Goal: Task Accomplishment & Management: Use online tool/utility

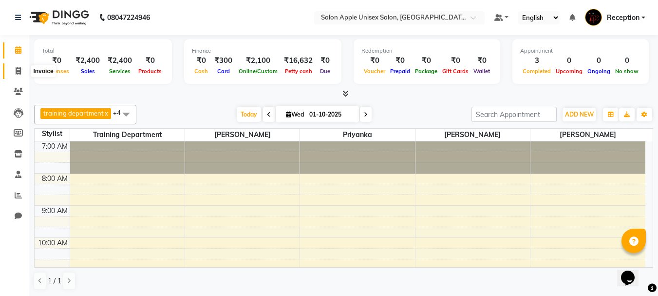
click at [20, 72] on icon at bounding box center [18, 70] width 5 height 7
select select "service"
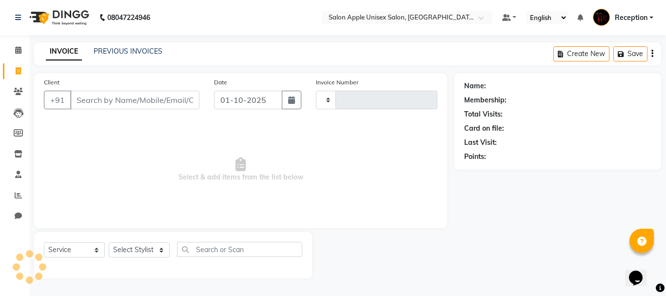
type input "1188"
select select "92"
click at [20, 53] on icon at bounding box center [18, 49] width 6 height 7
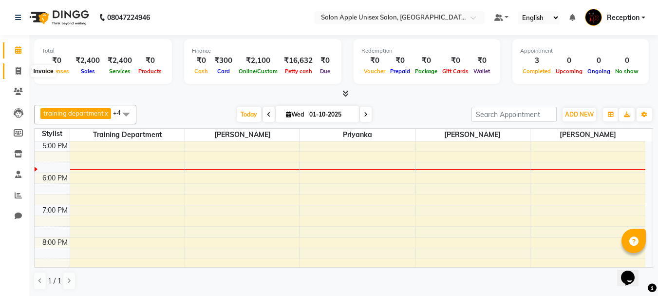
click at [16, 70] on span at bounding box center [18, 71] width 17 height 11
select select "92"
select select "service"
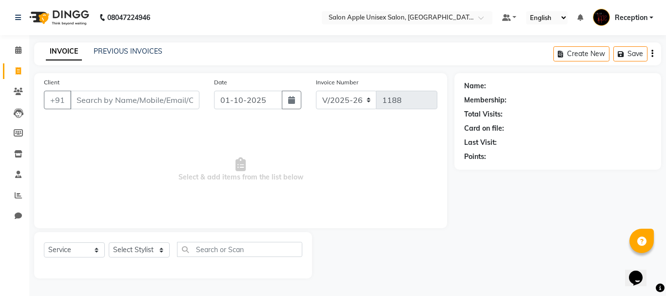
click at [158, 109] on div "Client +91" at bounding box center [122, 97] width 170 height 40
click at [371, 102] on select "V/2025 V/2025-26" at bounding box center [346, 100] width 61 height 19
click at [253, 102] on input "01-10-2025" at bounding box center [248, 100] width 68 height 19
select select "10"
select select "2025"
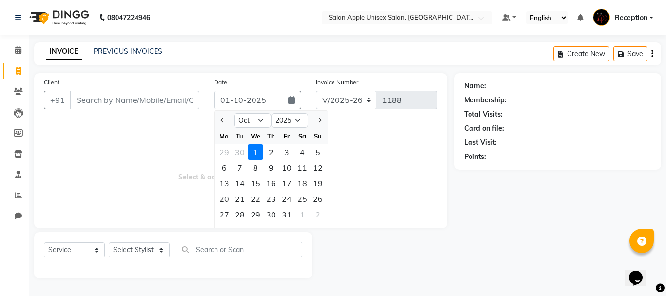
click at [349, 134] on span "Select & add items from the list below" at bounding box center [240, 169] width 393 height 97
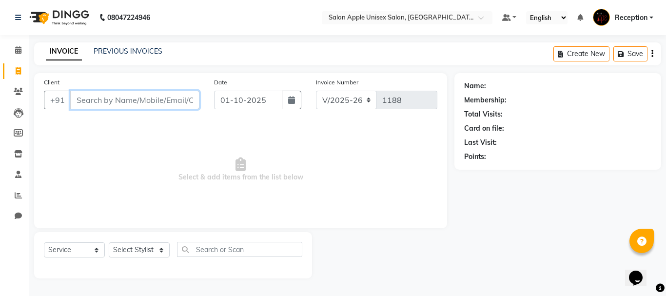
click at [129, 108] on input "Client" at bounding box center [134, 100] width 129 height 19
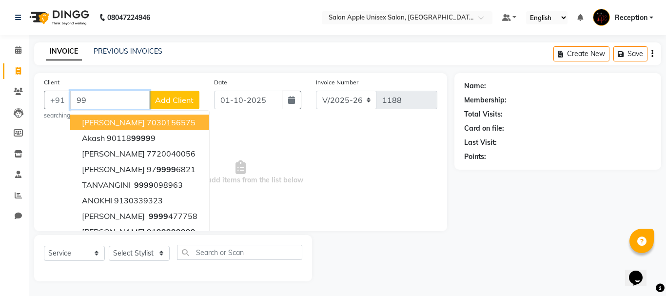
type input "9"
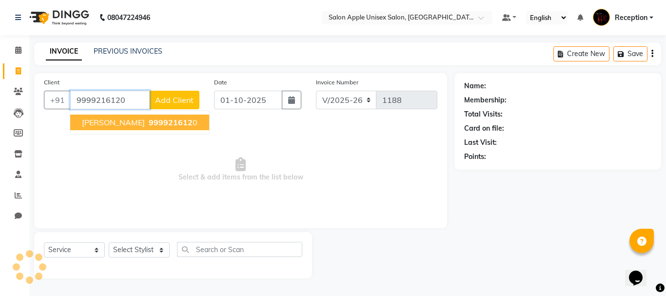
type input "9999216120"
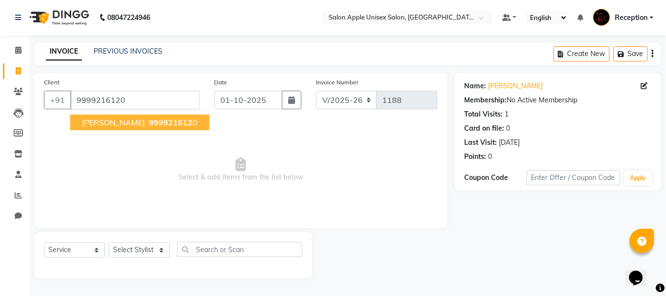
click at [149, 119] on span "999921612" at bounding box center [171, 122] width 44 height 10
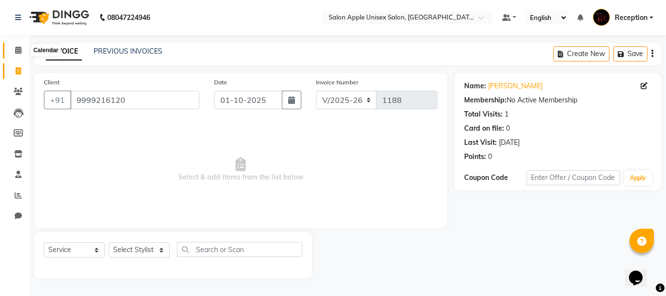
click at [17, 51] on icon at bounding box center [18, 49] width 6 height 7
click at [20, 50] on icon at bounding box center [18, 49] width 6 height 7
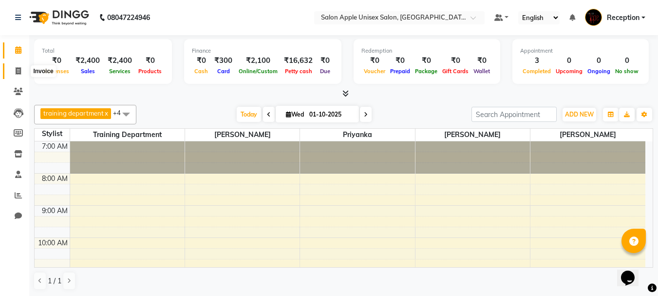
click at [21, 71] on icon at bounding box center [18, 70] width 5 height 7
select select "92"
select select "service"
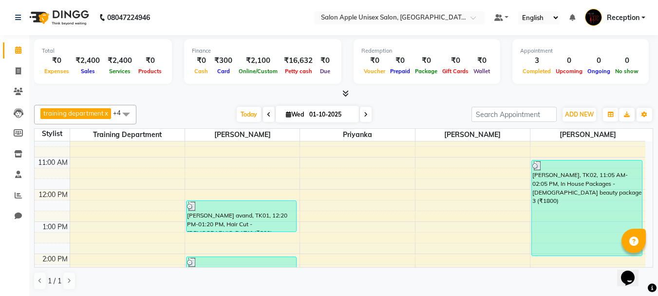
scroll to position [0, 0]
click at [22, 71] on span at bounding box center [18, 70] width 17 height 11
select select "92"
select select "service"
